Goal: Task Accomplishment & Management: Use online tool/utility

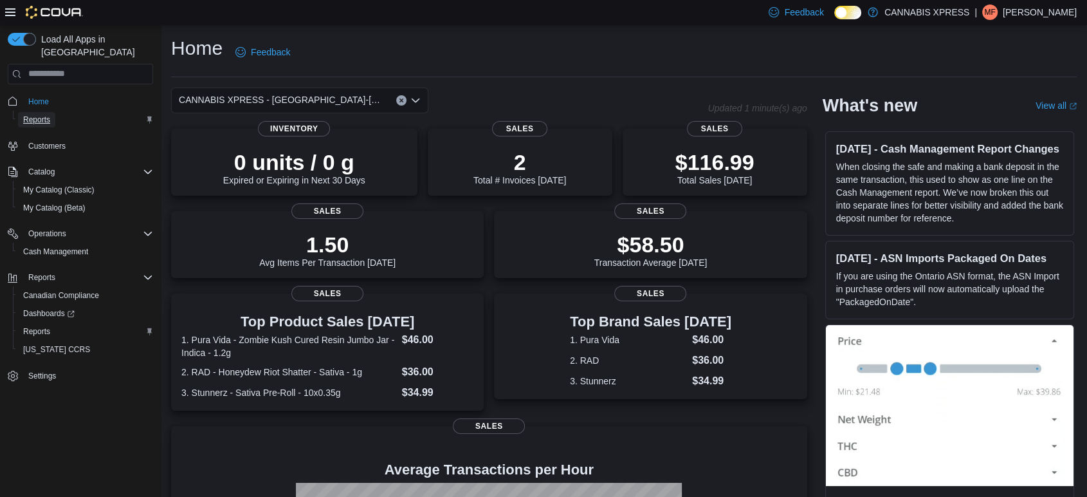
click at [42, 114] on span "Reports" at bounding box center [36, 119] width 27 height 10
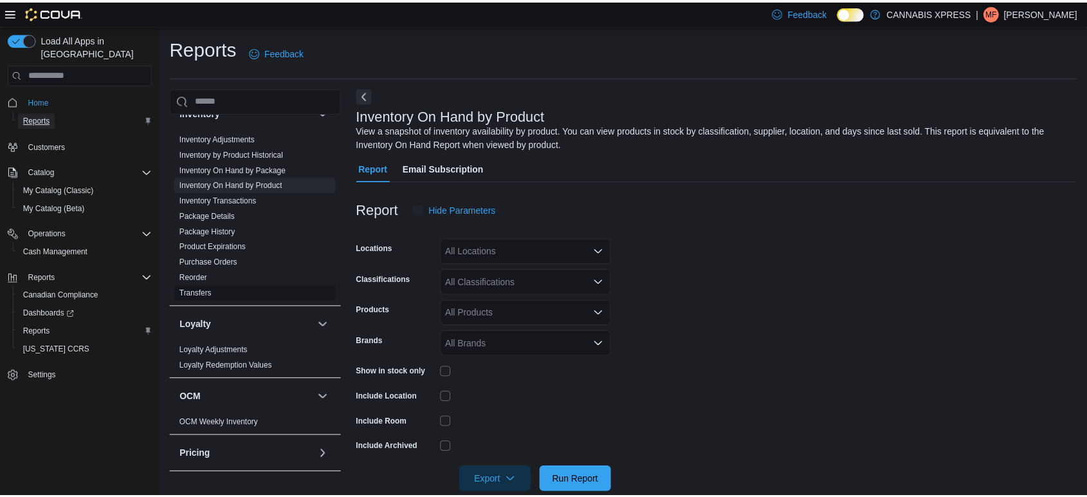
scroll to position [21, 0]
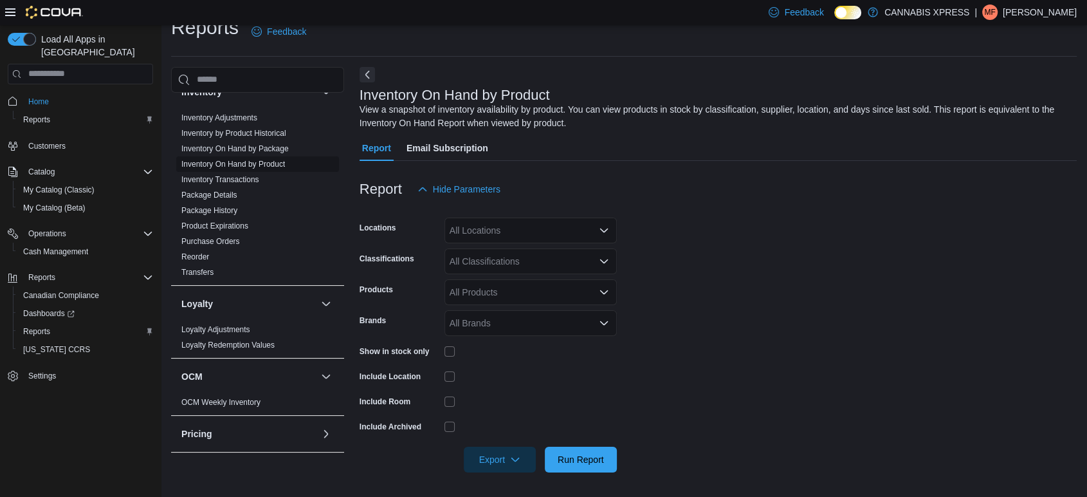
click at [271, 160] on link "Inventory On Hand by Product" at bounding box center [233, 164] width 104 height 9
click at [270, 161] on link "Inventory On Hand by Product" at bounding box center [233, 164] width 104 height 9
click at [502, 234] on div "All Locations" at bounding box center [530, 230] width 172 height 26
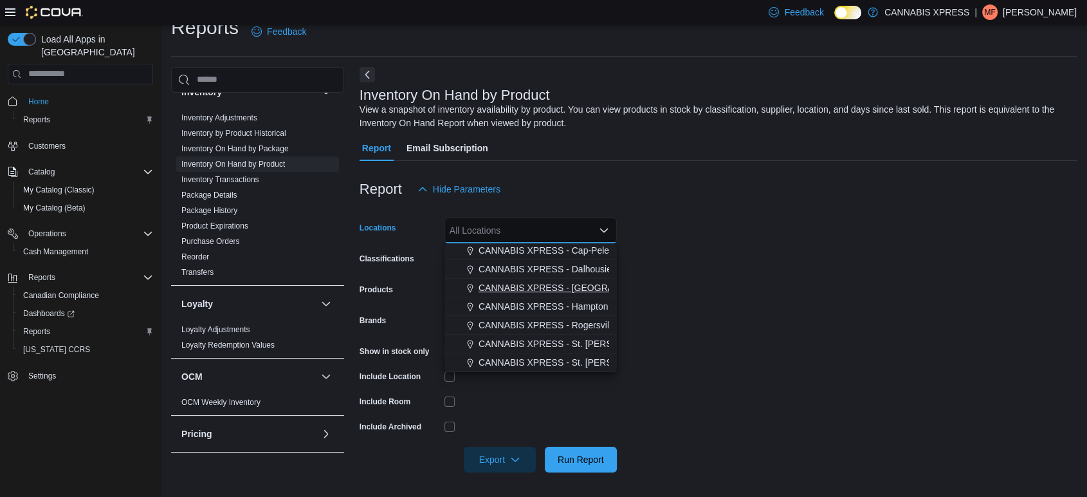
click at [544, 283] on span "CANNABIS XPRESS - [GEOGRAPHIC_DATA]-[GEOGRAPHIC_DATA] ([GEOGRAPHIC_DATA])" at bounding box center [672, 287] width 386 height 13
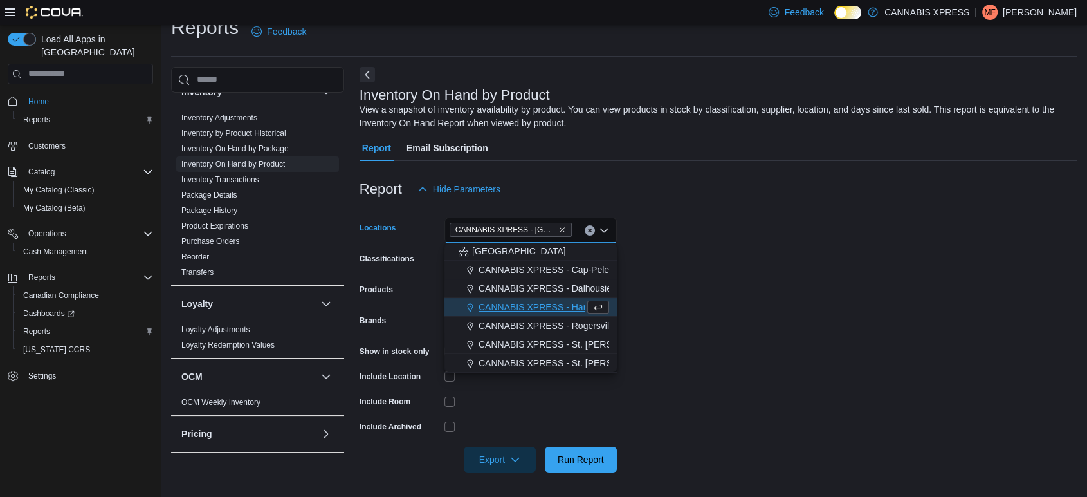
click at [870, 237] on form "Locations CANNABIS XPRESS - [GEOGRAPHIC_DATA]-[GEOGRAPHIC_DATA] ([GEOGRAPHIC_DA…" at bounding box center [718, 337] width 717 height 270
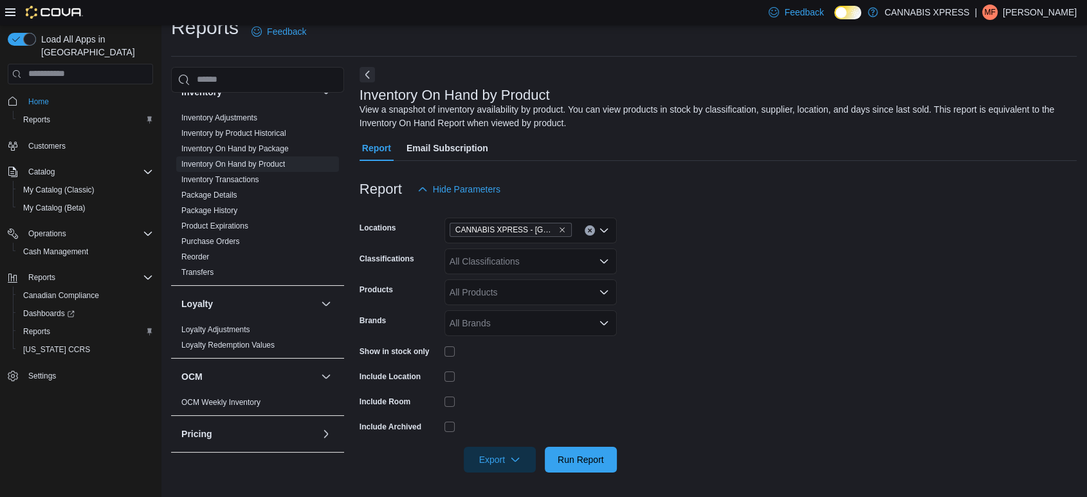
click at [544, 259] on div "All Classifications" at bounding box center [530, 261] width 172 height 26
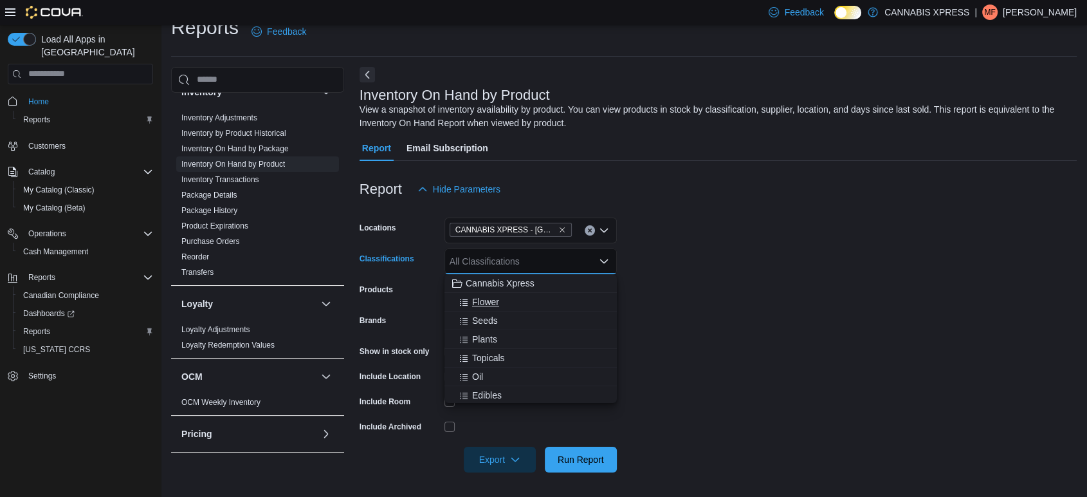
click at [507, 295] on div "Flower" at bounding box center [530, 301] width 157 height 13
click at [511, 343] on div "Topicals" at bounding box center [530, 339] width 157 height 13
click at [513, 338] on div "Oil" at bounding box center [518, 339] width 133 height 13
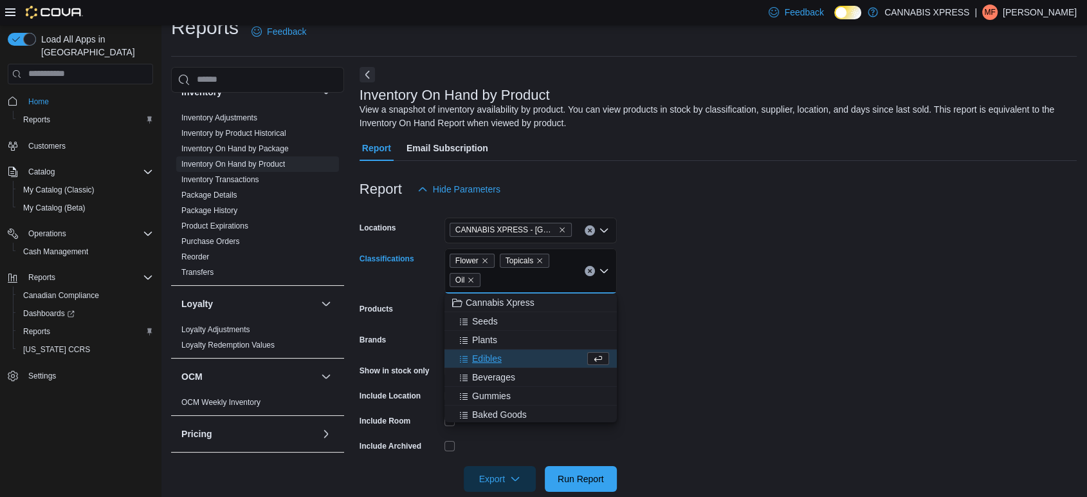
click at [513, 358] on div "Edibles" at bounding box center [518, 358] width 133 height 13
click at [515, 363] on span "Beverages" at bounding box center [493, 358] width 43 height 13
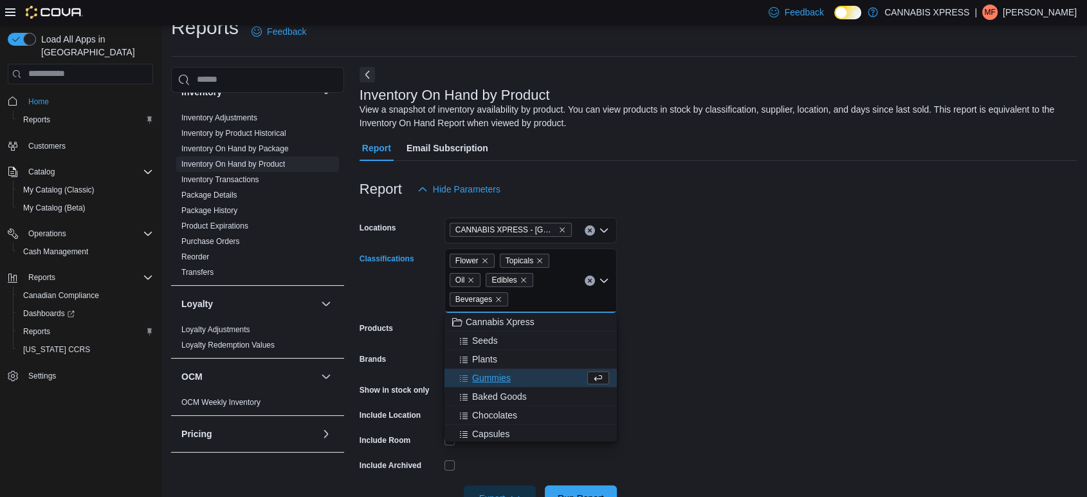
click at [513, 380] on div "Gummies" at bounding box center [518, 377] width 133 height 13
click at [514, 378] on span "Baked Goods" at bounding box center [499, 377] width 55 height 13
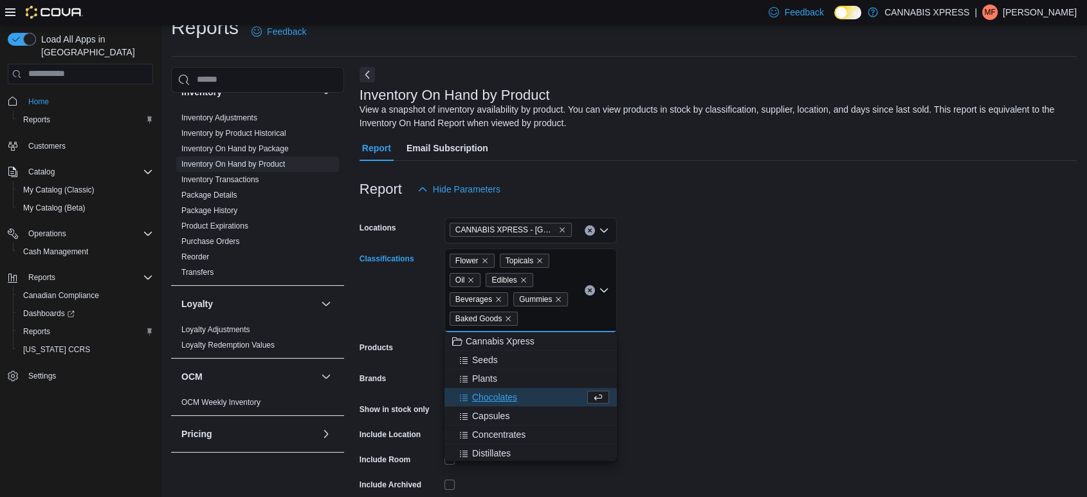
click at [513, 392] on span "Chocolates" at bounding box center [494, 396] width 45 height 13
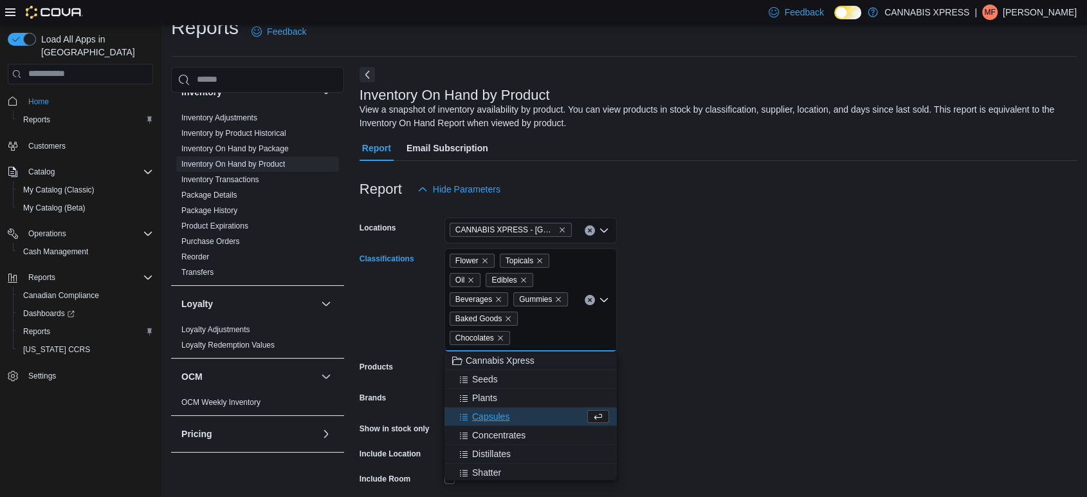
click at [514, 419] on div "Capsules" at bounding box center [518, 416] width 133 height 13
click at [514, 418] on span "Concentrates" at bounding box center [498, 416] width 53 height 13
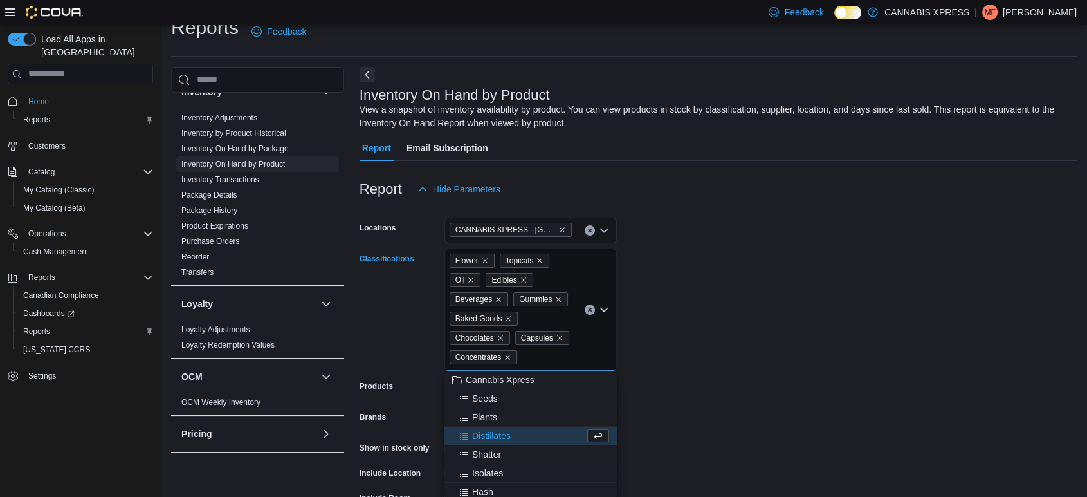
click at [510, 435] on div "Distillates" at bounding box center [518, 435] width 133 height 13
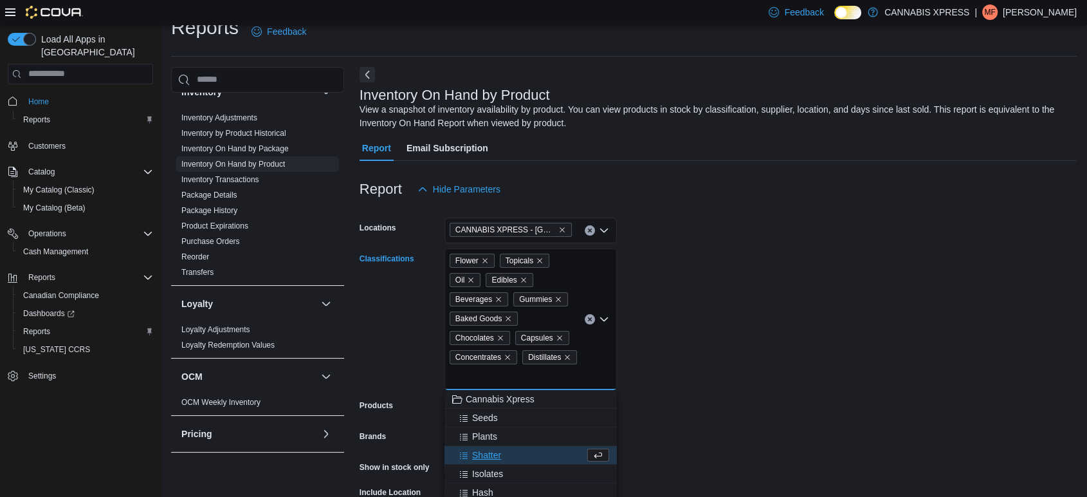
click at [508, 451] on div "Shatter" at bounding box center [518, 454] width 133 height 13
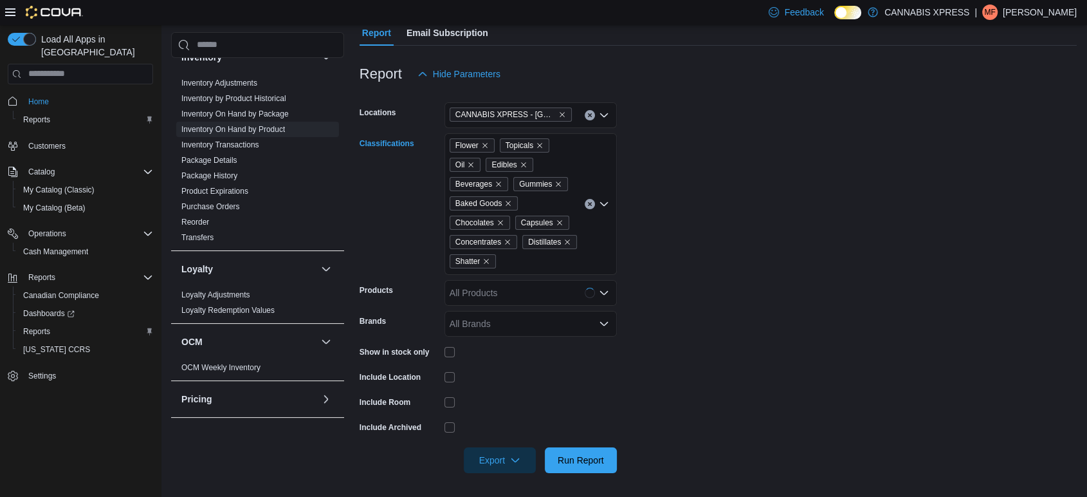
scroll to position [137, 0]
click at [602, 205] on icon "Open list of options" at bounding box center [604, 202] width 10 height 10
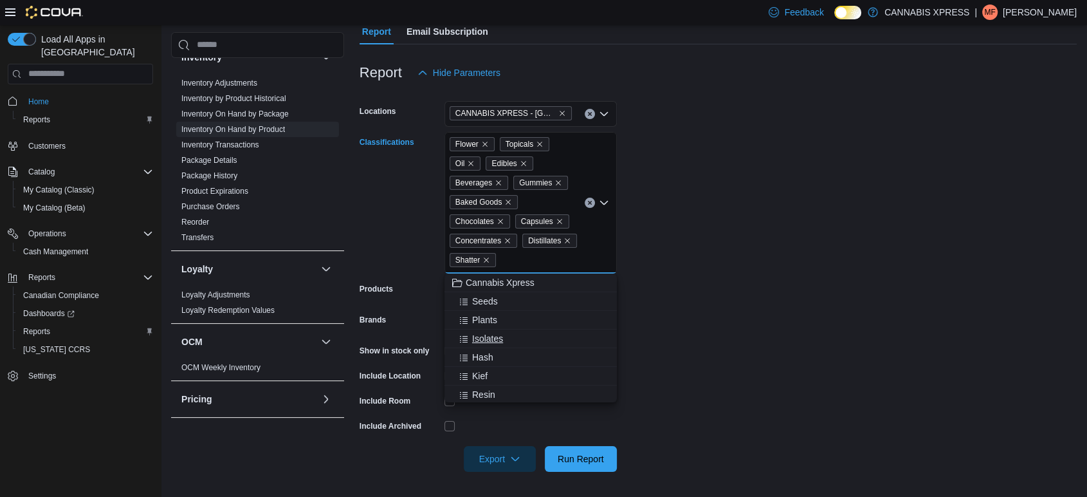
click at [504, 333] on div "Isolates" at bounding box center [530, 338] width 157 height 13
click at [500, 338] on div "Hash" at bounding box center [518, 338] width 133 height 13
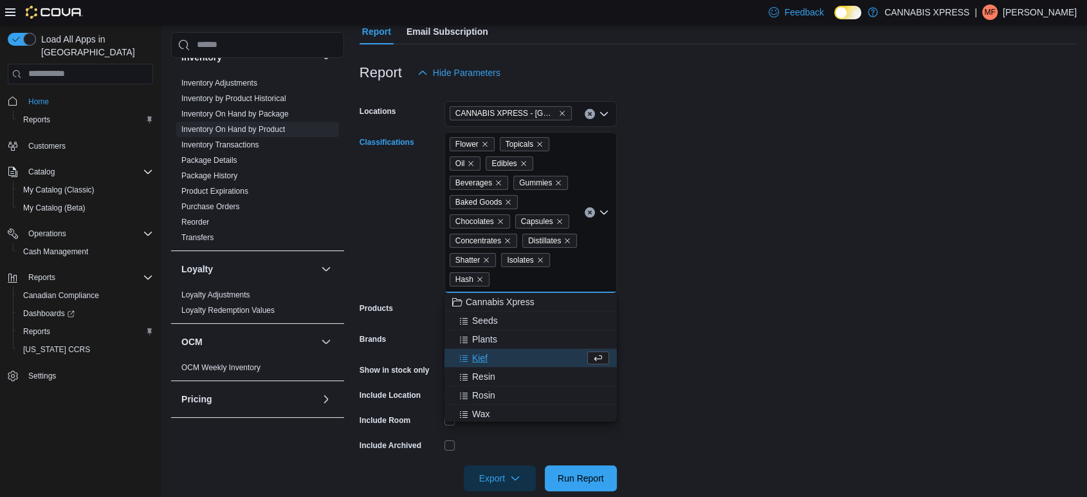
click at [499, 354] on div "Kief" at bounding box center [518, 357] width 133 height 13
click at [502, 359] on div "Resin" at bounding box center [518, 357] width 133 height 13
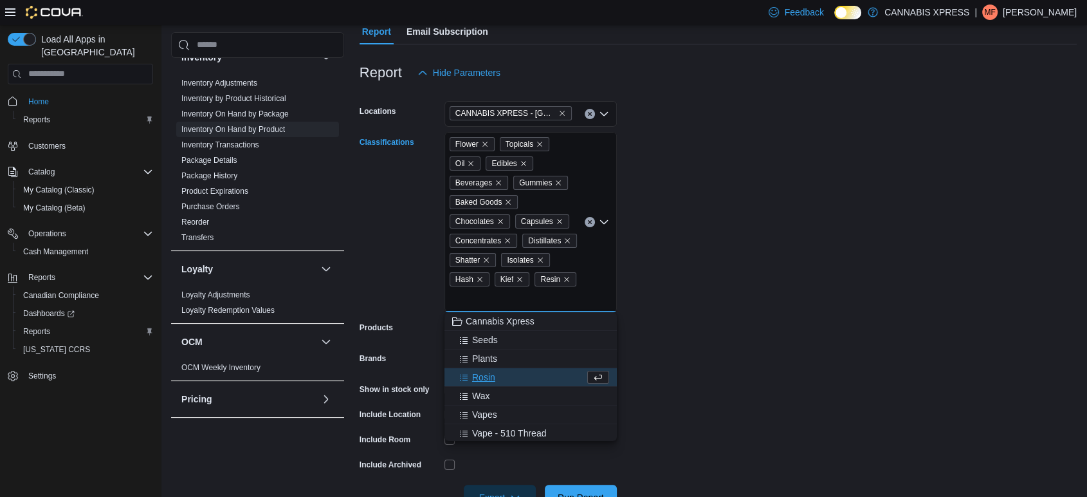
click at [500, 374] on div "Rosin" at bounding box center [518, 377] width 133 height 13
click at [499, 378] on div "Wax" at bounding box center [518, 377] width 133 height 13
click at [503, 376] on div "Vapes" at bounding box center [518, 377] width 133 height 13
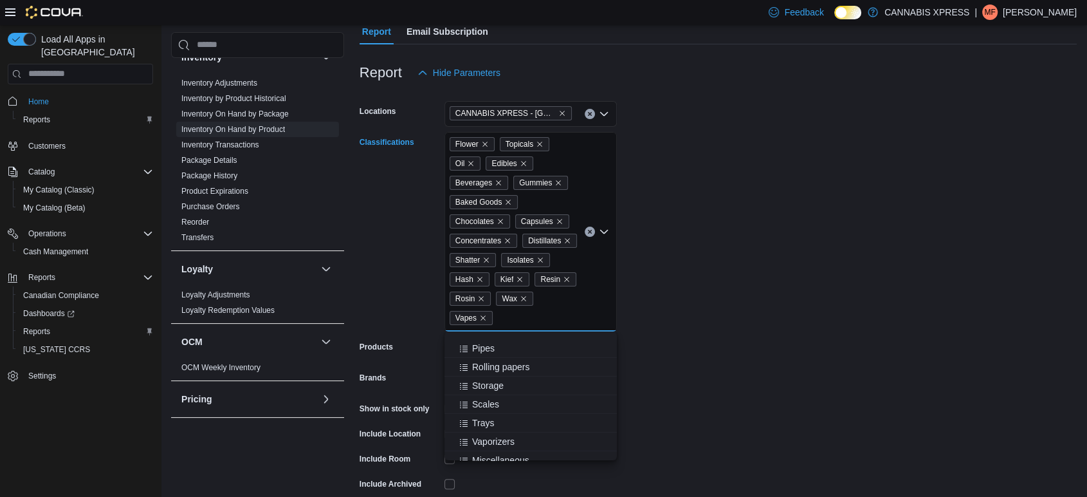
scroll to position [357, 0]
click at [492, 428] on span "Pre-Rolls" at bounding box center [490, 431] width 37 height 13
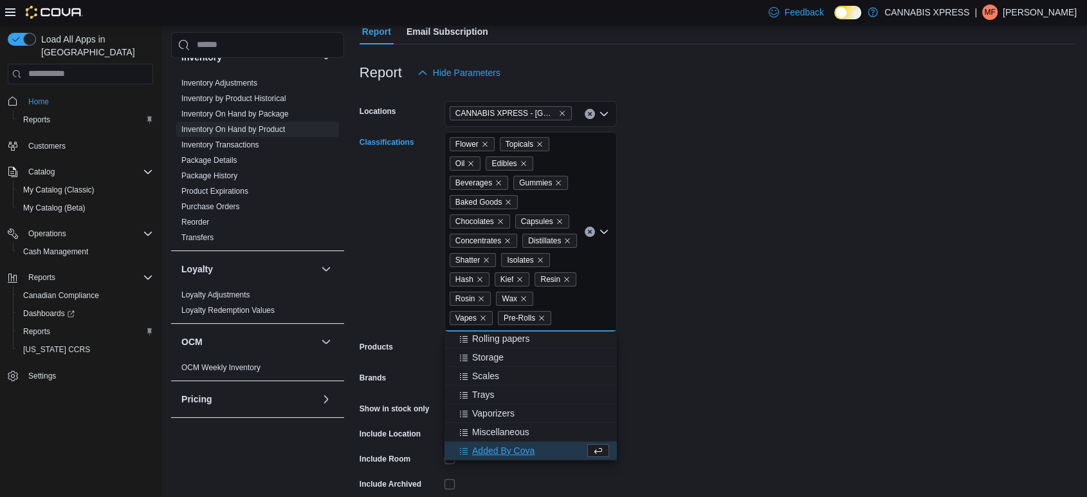
scroll to position [356, 0]
click at [761, 351] on form "Locations CANNABIS XPRESS - [GEOGRAPHIC_DATA]-[GEOGRAPHIC_DATA] (Woolastook Dri…" at bounding box center [718, 308] width 717 height 444
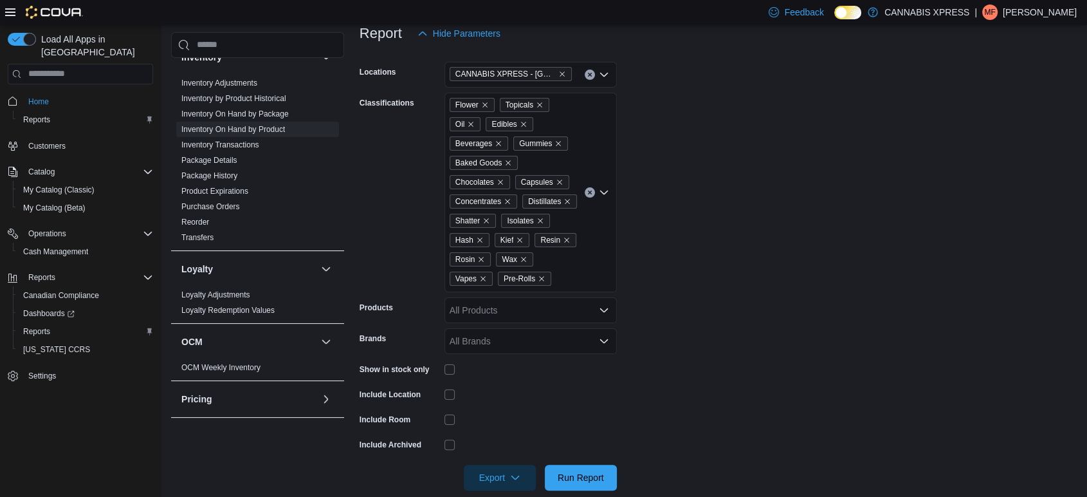
scroll to position [195, 0]
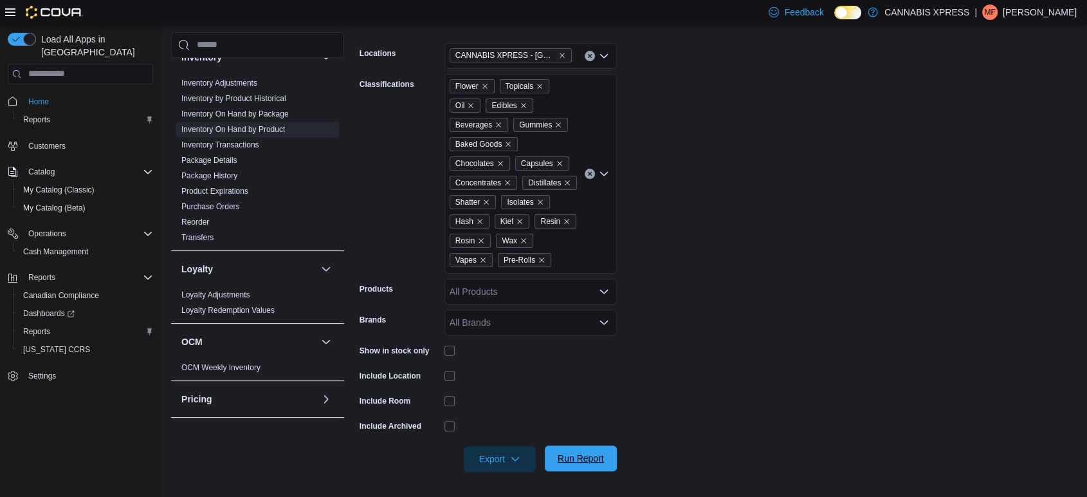
click at [594, 459] on span "Run Report" at bounding box center [581, 458] width 46 height 13
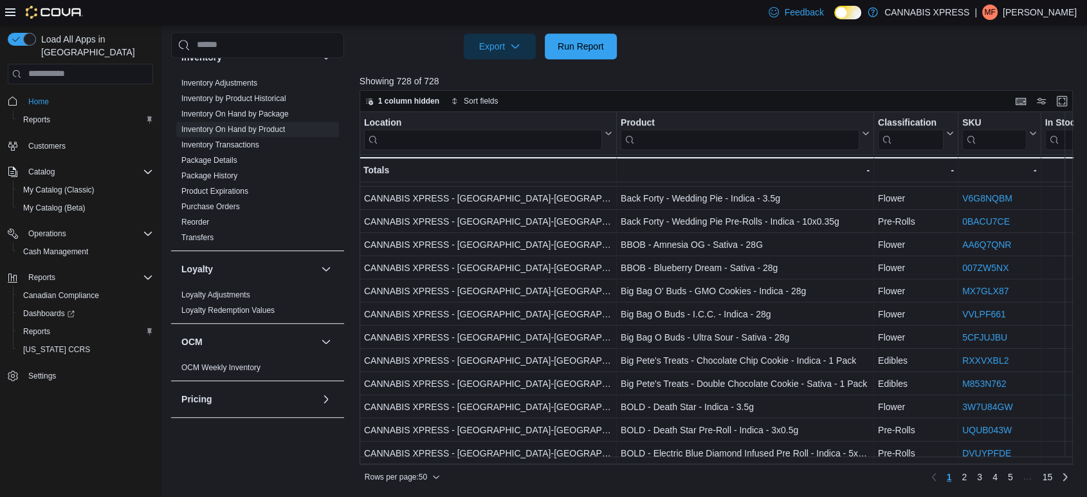
scroll to position [883, 0]
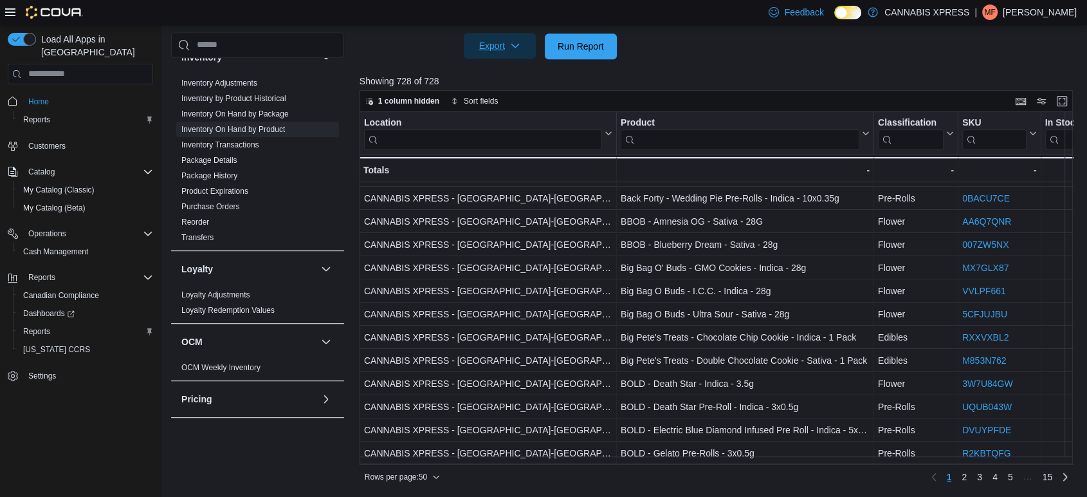
click at [511, 45] on icon "button" at bounding box center [515, 46] width 10 height 10
click at [508, 74] on span "Export to Excel" at bounding box center [502, 72] width 58 height 10
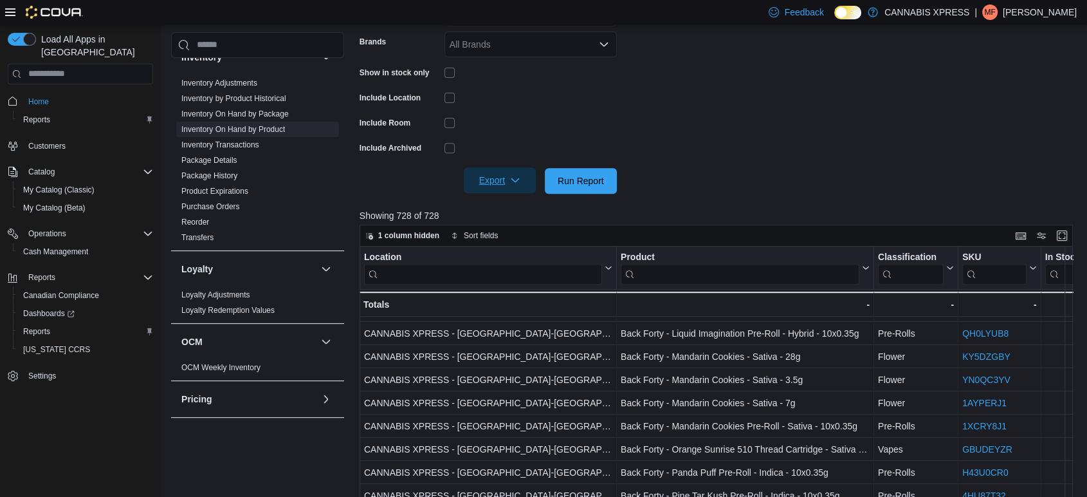
scroll to position [322, 0]
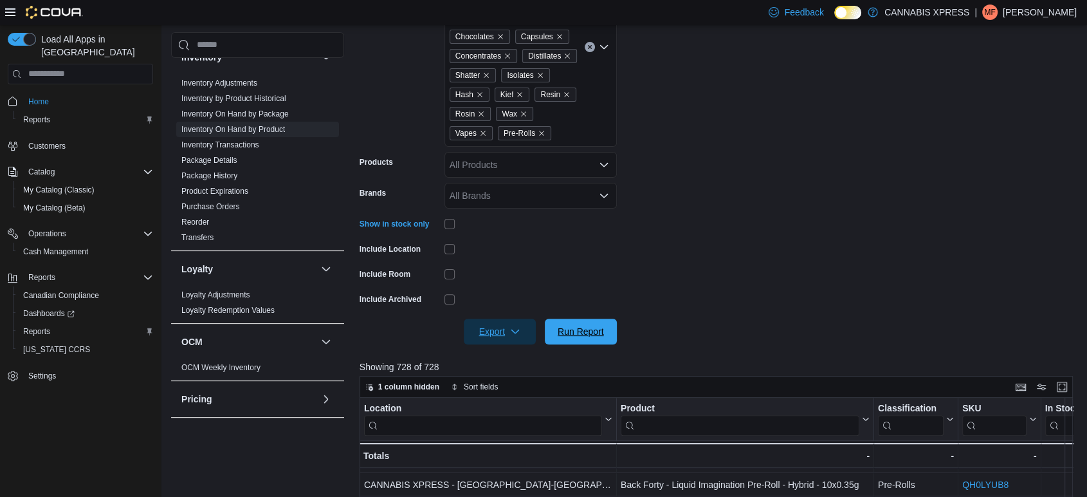
click at [579, 329] on span "Run Report" at bounding box center [581, 331] width 46 height 13
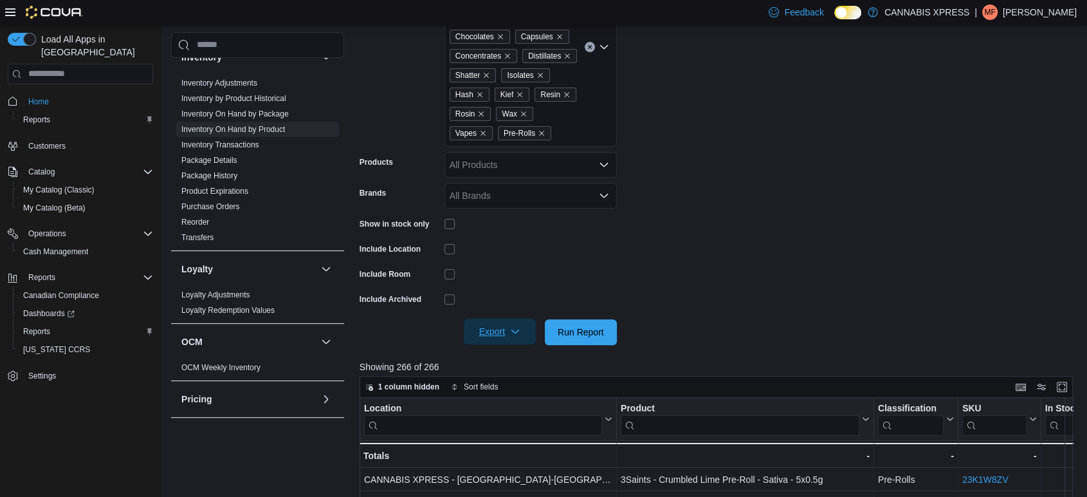
click at [483, 330] on span "Export" at bounding box center [500, 331] width 57 height 26
click at [515, 354] on span "Export to Excel" at bounding box center [502, 358] width 58 height 10
click at [572, 325] on span "Run Report" at bounding box center [581, 331] width 46 height 13
click at [599, 335] on span "Run Report" at bounding box center [581, 331] width 46 height 13
click at [600, 334] on span "Run Report" at bounding box center [581, 331] width 46 height 13
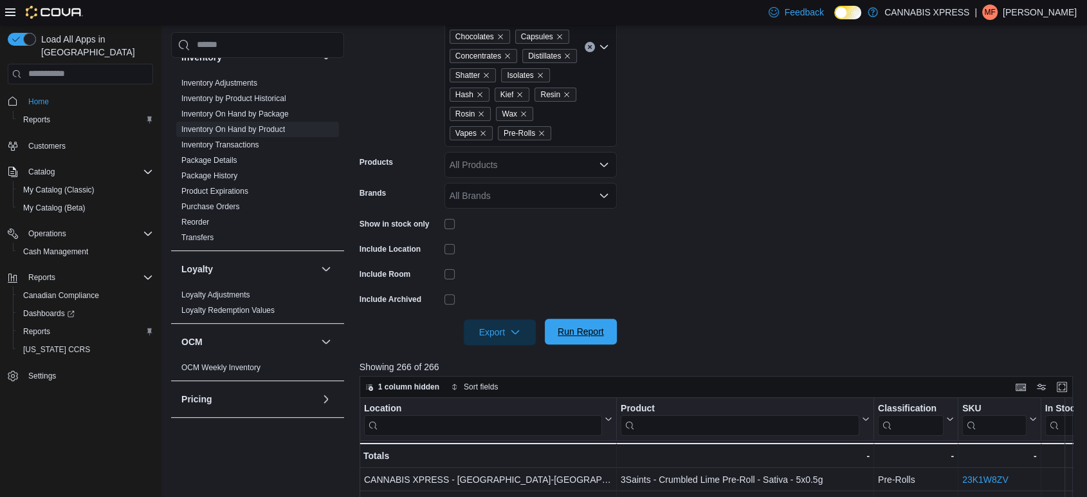
click at [604, 329] on span "Run Report" at bounding box center [581, 331] width 57 height 26
click at [578, 328] on span "Run Report" at bounding box center [581, 331] width 46 height 13
click at [575, 325] on span "Run Report" at bounding box center [581, 331] width 46 height 13
click at [489, 338] on span "Export" at bounding box center [500, 331] width 57 height 26
click at [518, 357] on span "Export to Excel" at bounding box center [502, 358] width 58 height 10
